Goal: Check status: Check status

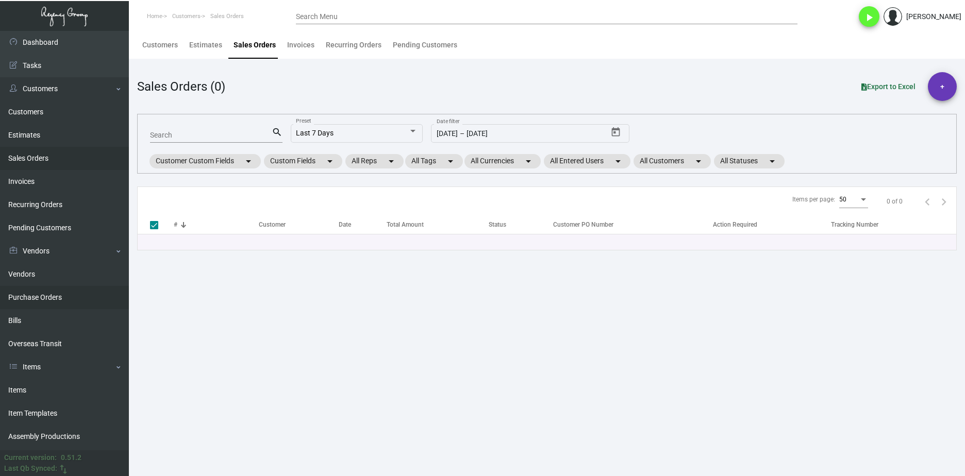
click at [63, 294] on link "Purchase Orders" at bounding box center [64, 297] width 129 height 23
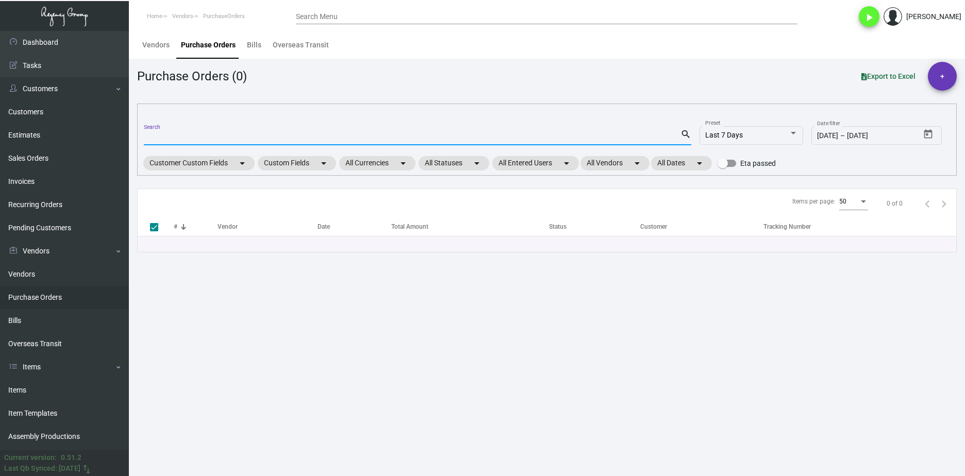
click at [179, 137] on input "Search" at bounding box center [412, 137] width 536 height 8
paste input "102977"
type input "102977"
checkbox input "false"
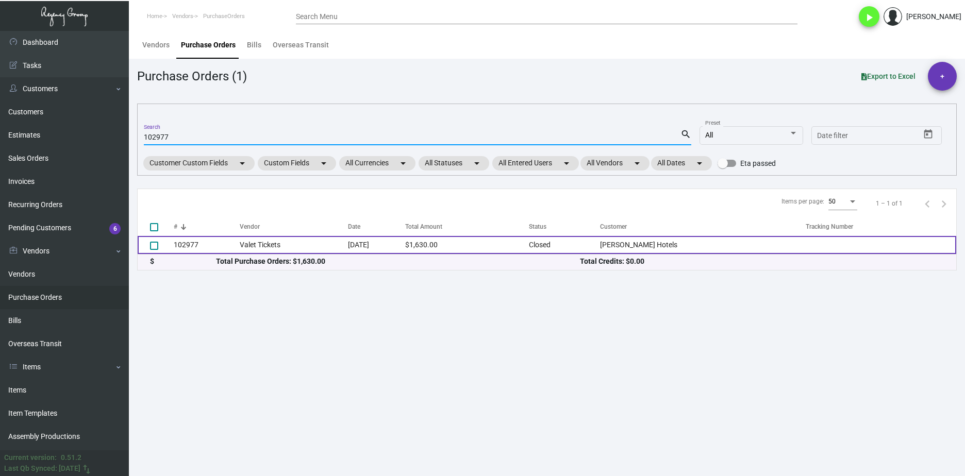
click at [293, 242] on td "Valet Tickets" at bounding box center [294, 245] width 108 height 18
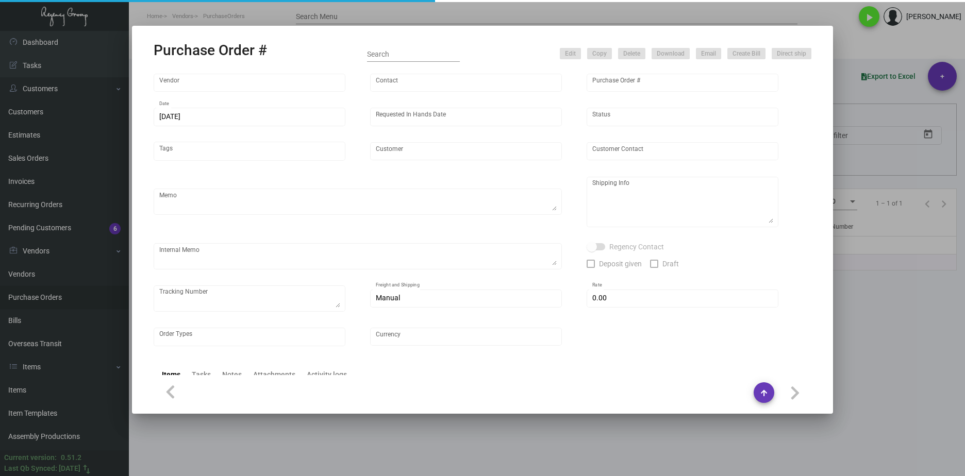
type input "Valet Tickets"
type input "[PERSON_NAME] ."
type input "102977"
type input "[DATE]"
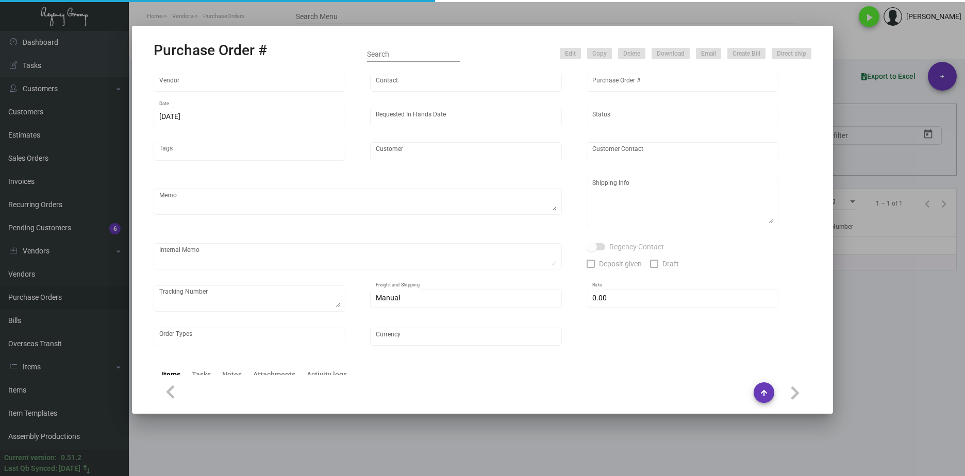
type input "[PERSON_NAME] Hotels"
type textarea "Last PO#95642 / PRIOR TO SHIPPING - Please reach out to [EMAIL_ADDRESS][DOMAIN_…"
type textarea "Regency Group NJ - [PERSON_NAME] [STREET_ADDRESS]"
type textarea "NJ Warehouse. [DATE] Shipped from Valet Tickets by UPS Ground TK#1Z1AY276039478…"
checkbox input "true"
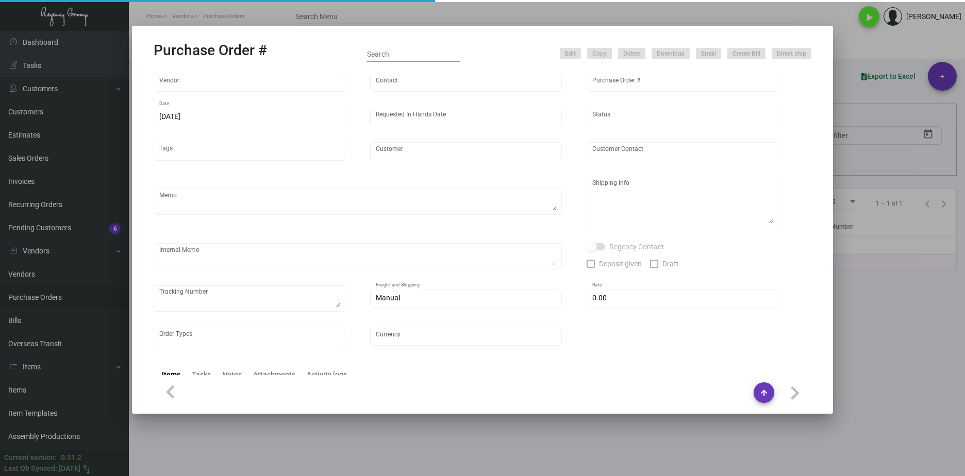
type input "$ 0.00"
type input "United States Dollar $"
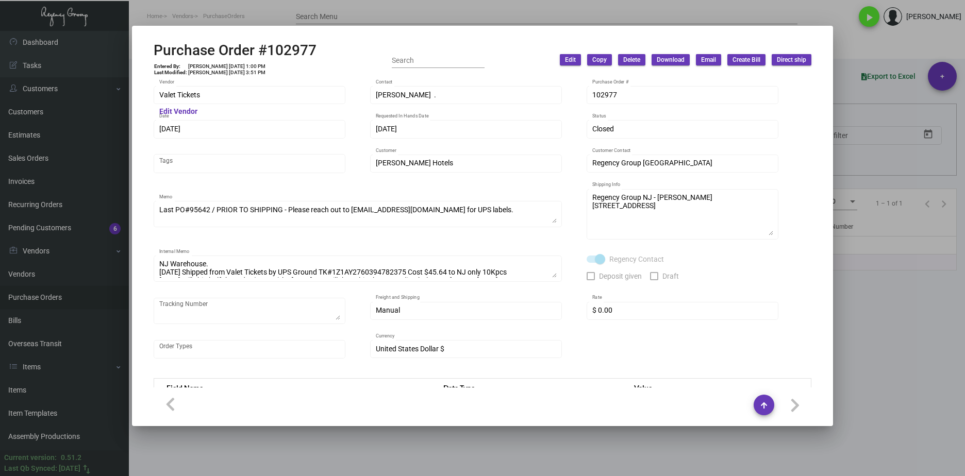
click at [309, 43] on h2 "Purchase Order #102977" at bounding box center [235, 51] width 163 height 18
drag, startPoint x: 327, startPoint y: 45, endPoint x: 152, endPoint y: 47, distance: 175.2
click at [152, 47] on mat-dialog-container "Purchase Order #102977 Entered By: [PERSON_NAME] [DATE] 1:00 PM Last Modified: …" at bounding box center [482, 226] width 701 height 400
copy h2 "Purchase Order #102977"
